Goal: Task Accomplishment & Management: Manage account settings

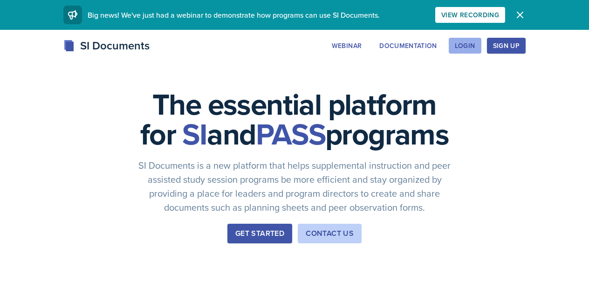
click at [470, 43] on div "Login" at bounding box center [464, 45] width 20 height 7
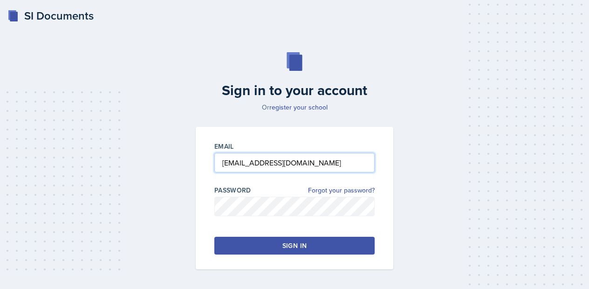
type input "[EMAIL_ADDRESS][DOMAIN_NAME]"
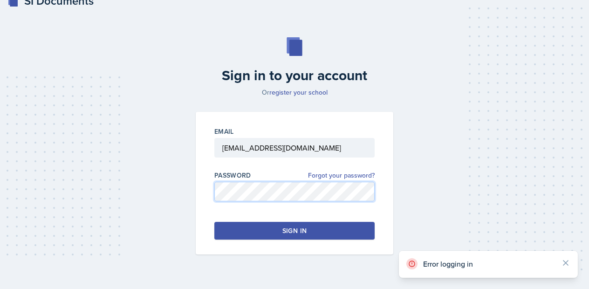
scroll to position [7, 0]
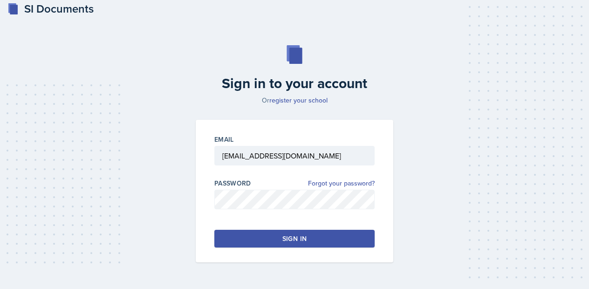
click at [301, 236] on div "Sign in" at bounding box center [294, 238] width 24 height 9
click at [255, 244] on button "Sign in" at bounding box center [294, 239] width 160 height 18
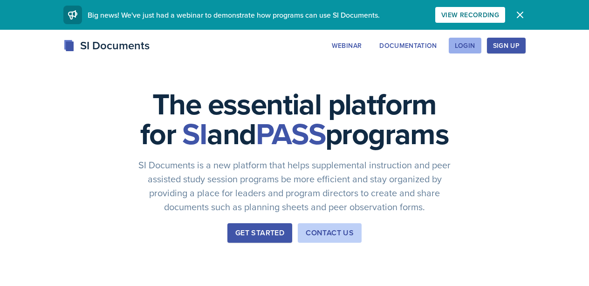
click at [465, 49] on div "Login" at bounding box center [464, 45] width 20 height 7
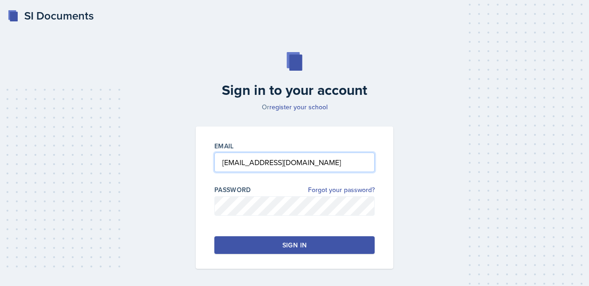
type input "[EMAIL_ADDRESS][DOMAIN_NAME]"
click at [235, 238] on button "Sign in" at bounding box center [294, 246] width 160 height 18
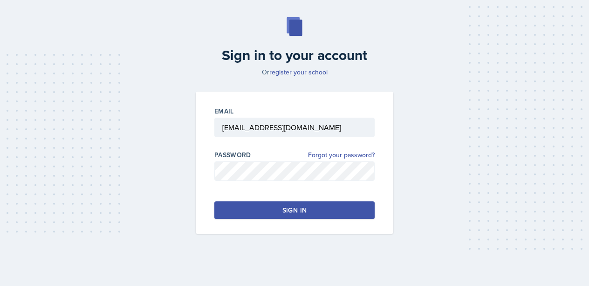
scroll to position [35, 0]
click at [251, 211] on button "Sign in" at bounding box center [294, 211] width 160 height 18
